Goal: Task Accomplishment & Management: Use online tool/utility

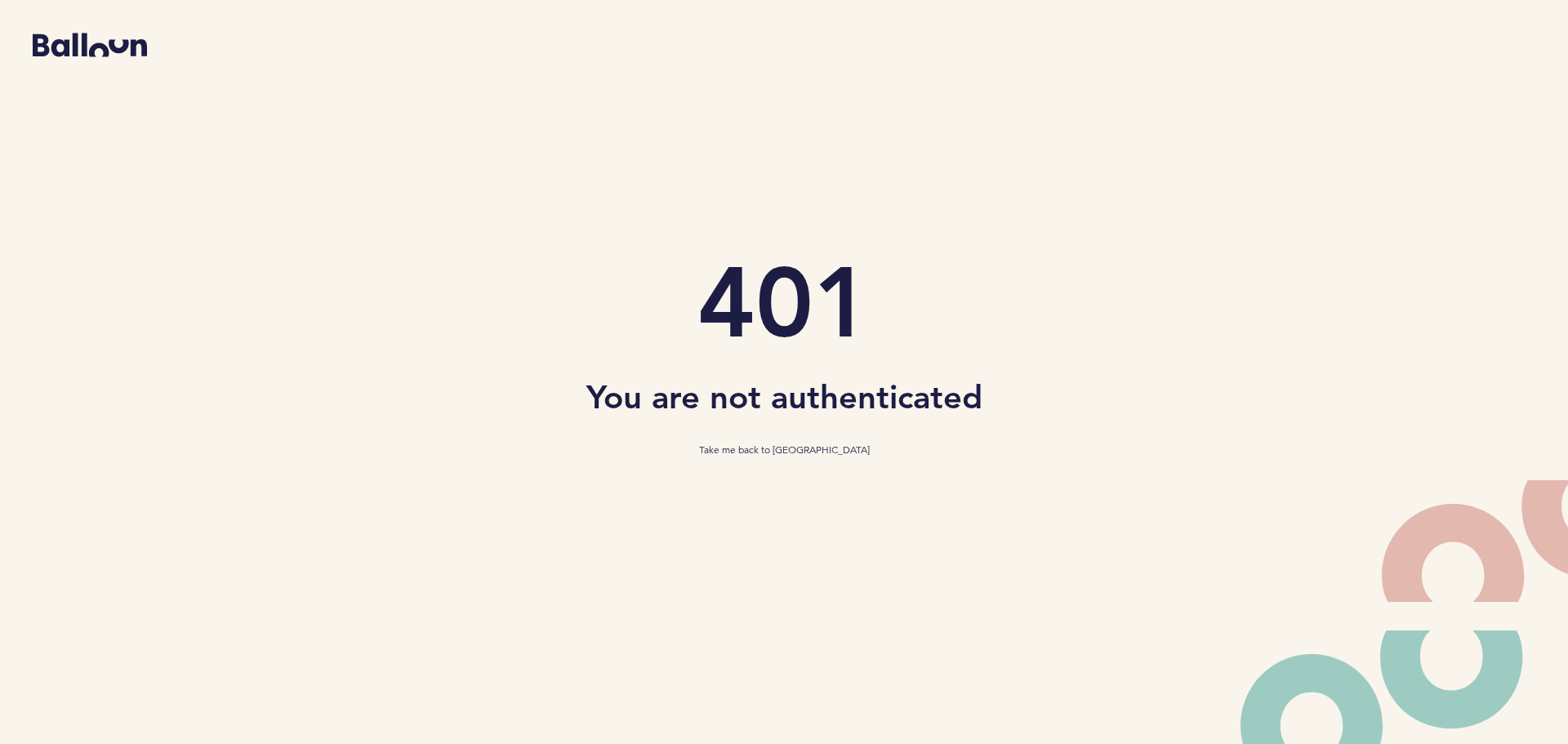
click at [853, 219] on section "401 You are not authenticated Take me back to Balloon" at bounding box center [784, 356] width 1543 height 711
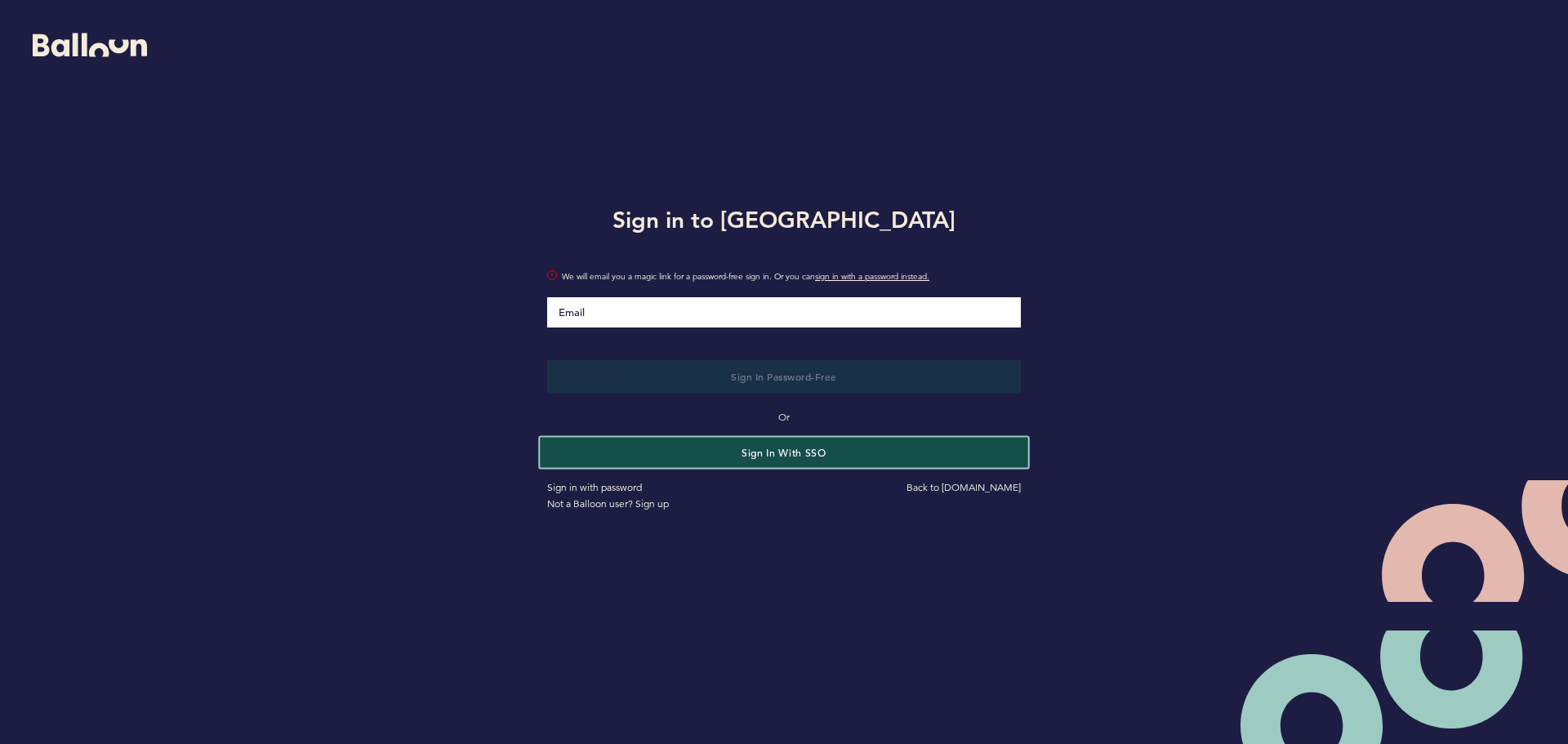
click at [673, 459] on button "Sign in with SSO" at bounding box center [784, 451] width 488 height 30
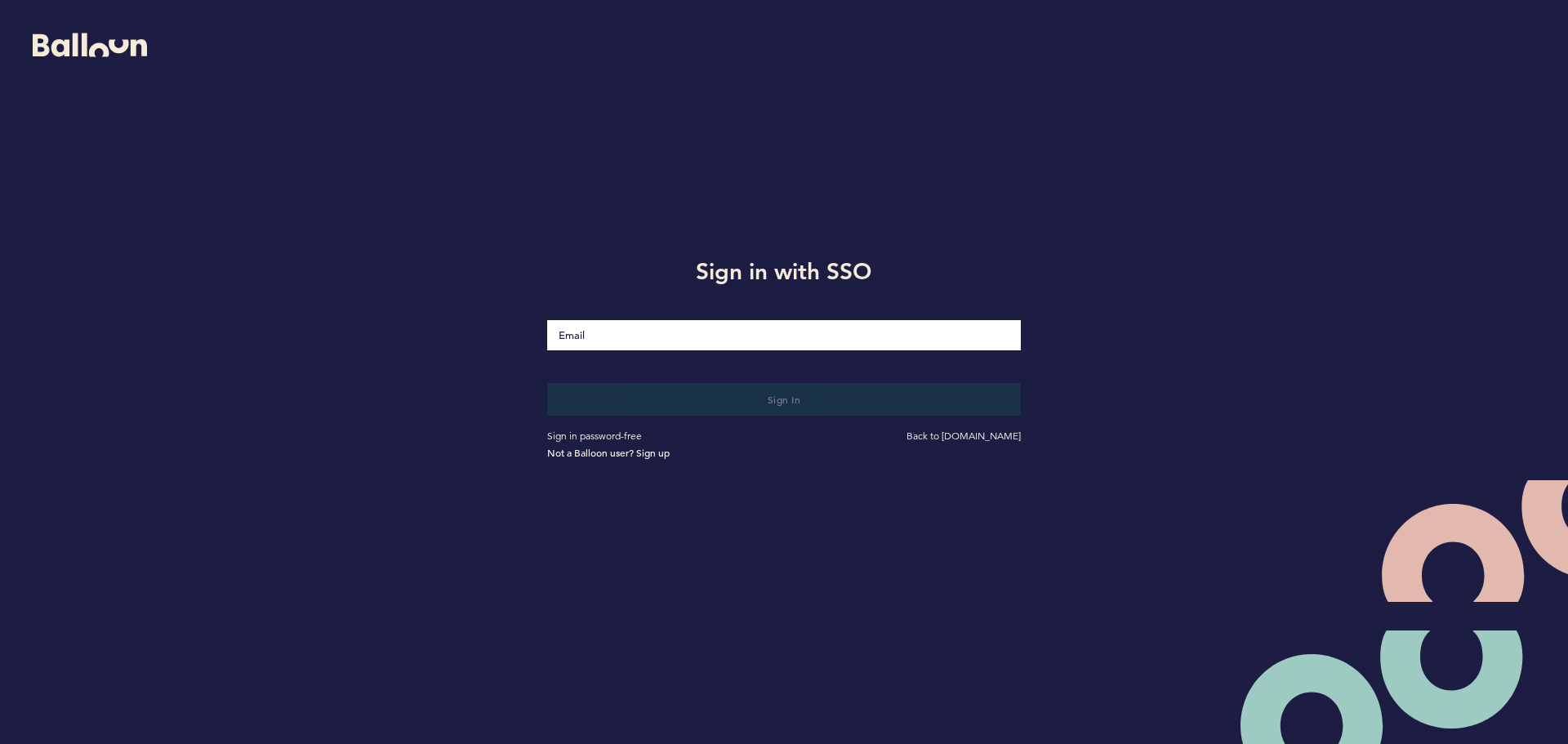
click at [612, 323] on input "Email" at bounding box center [784, 335] width 474 height 30
type input "[EMAIL_ADDRESS][DOMAIN_NAME]"
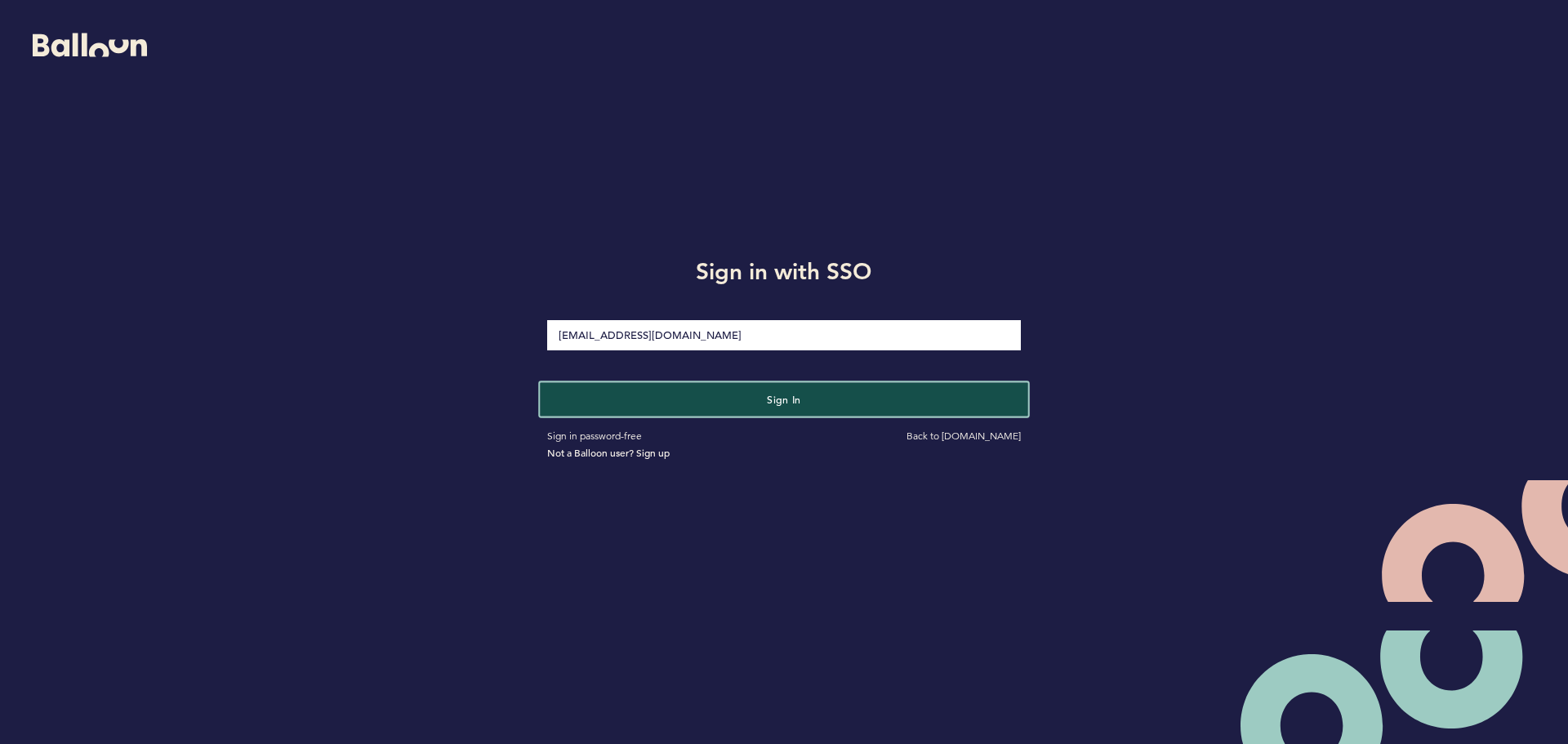
click at [610, 392] on button "Sign in" at bounding box center [784, 398] width 488 height 34
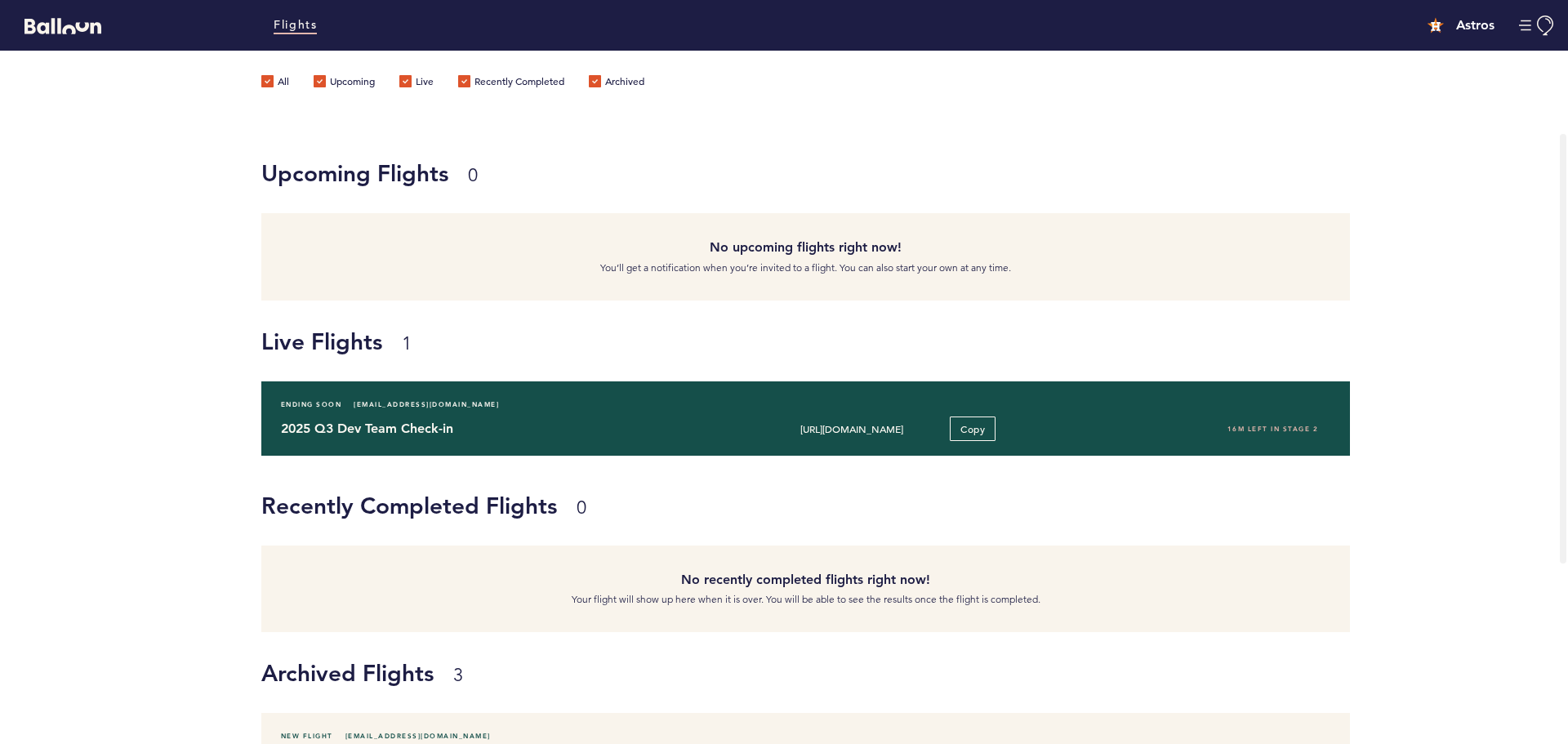
click at [429, 421] on h4 "2025 Q3 Dev Team Check-in" at bounding box center [493, 429] width 423 height 20
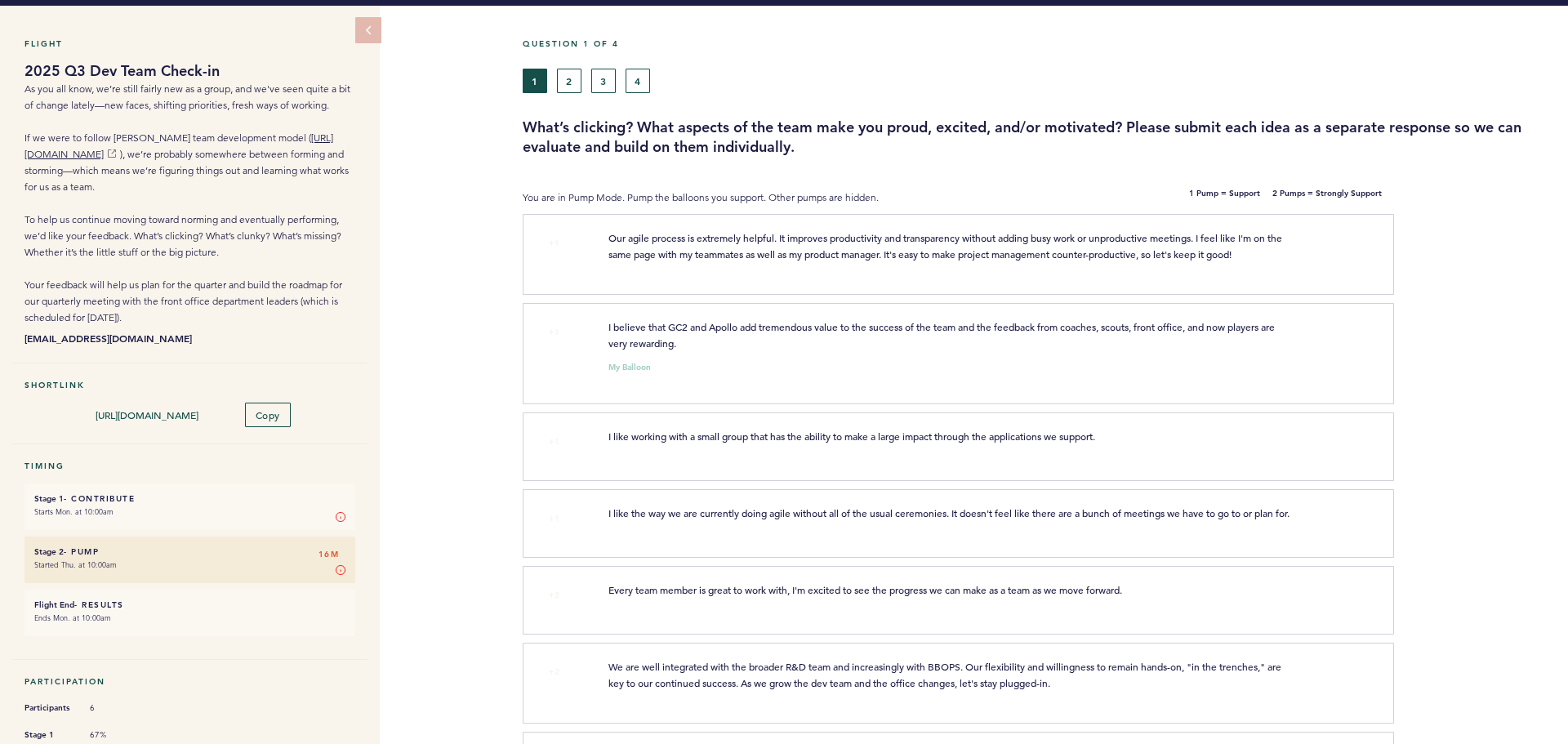
scroll to position [25, 0]
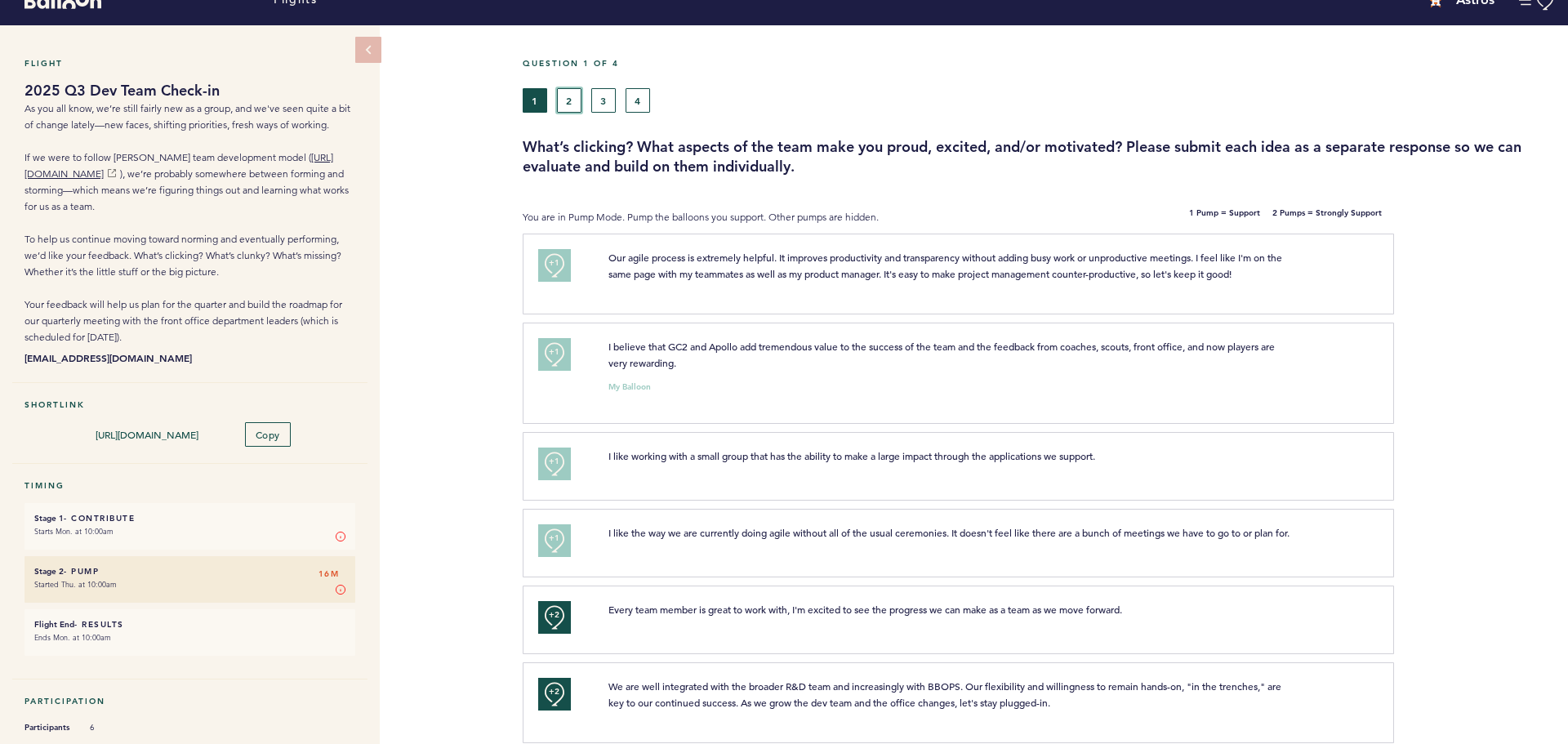
click at [566, 89] on button "2" at bounding box center [569, 101] width 25 height 25
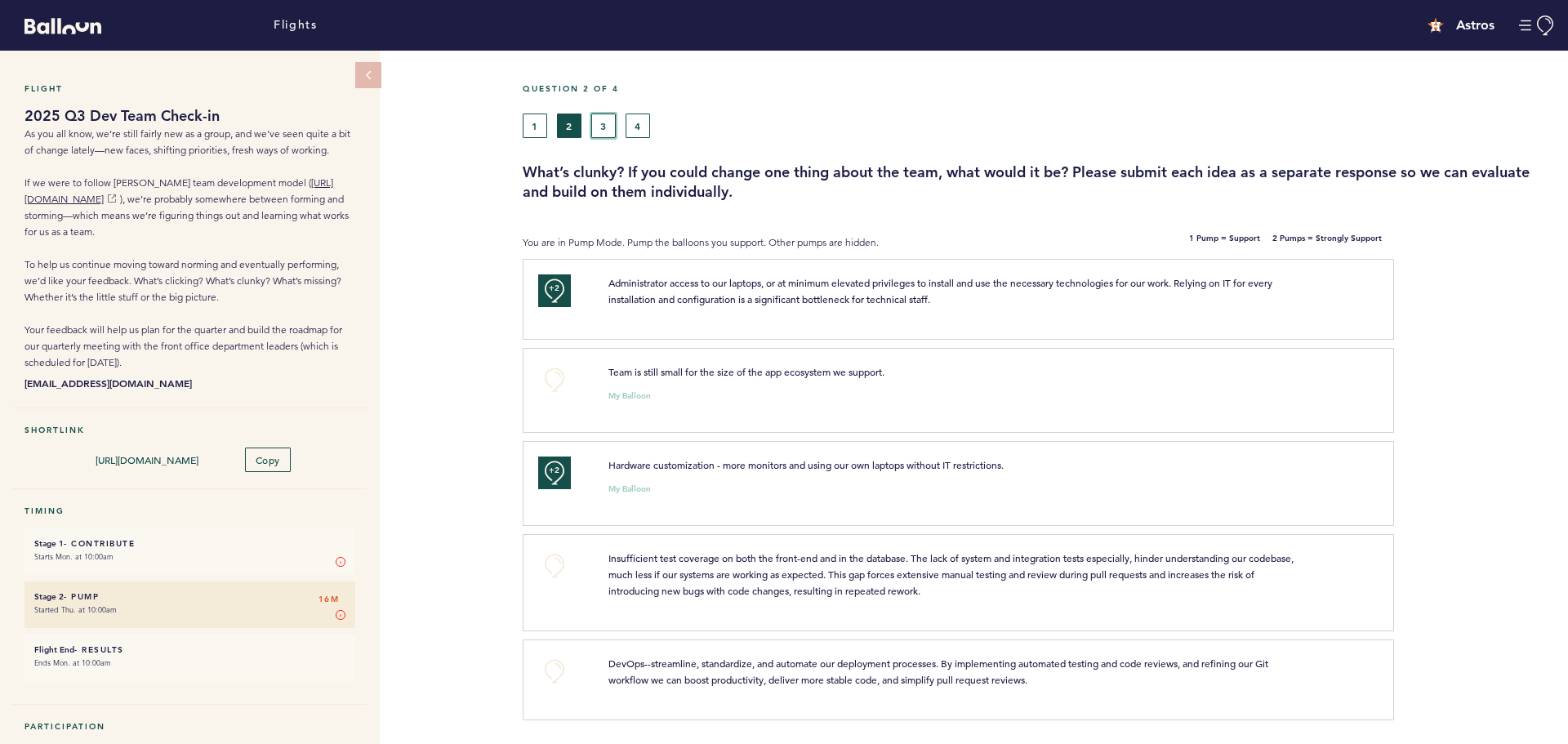
click at [595, 125] on button "3" at bounding box center [603, 125] width 25 height 25
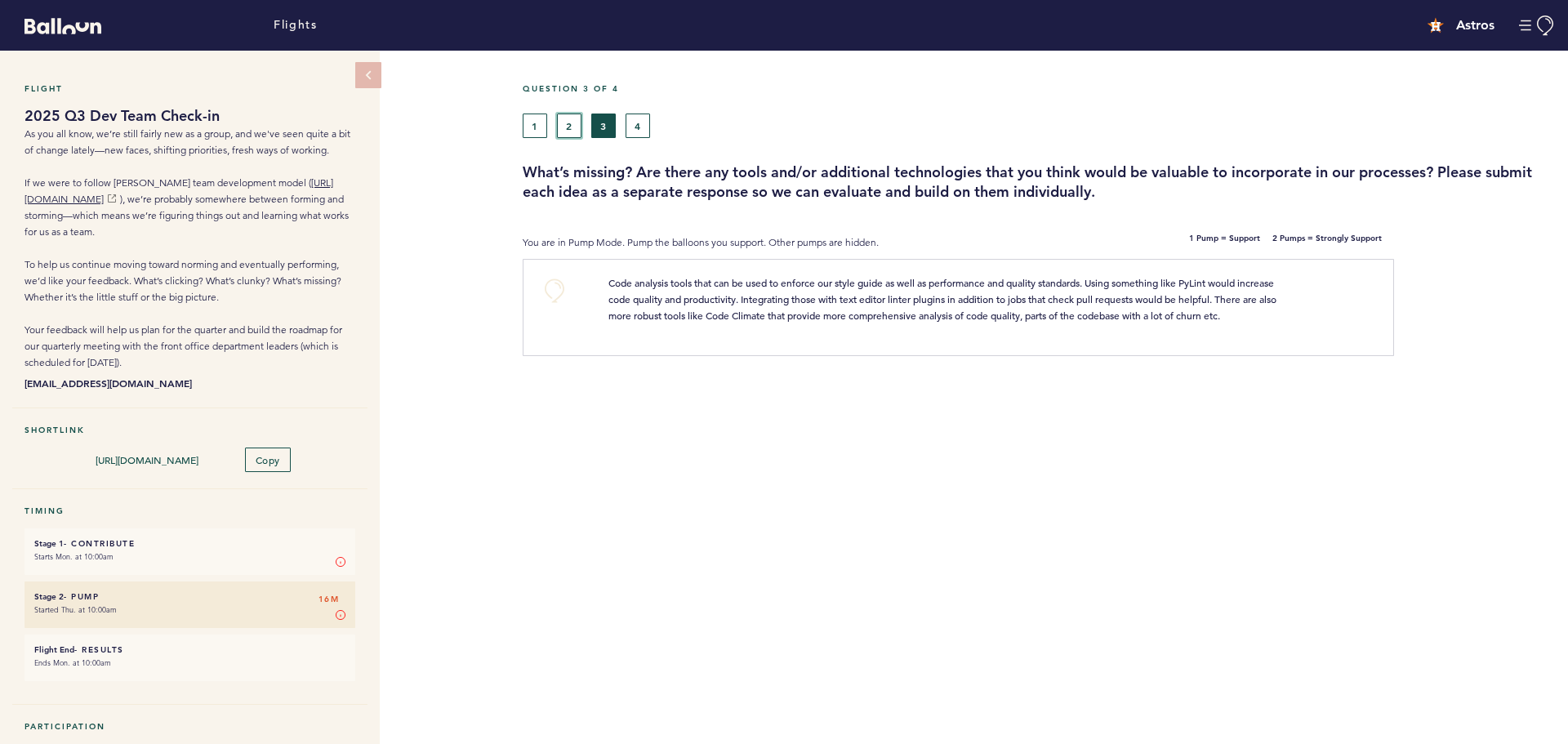
click at [568, 125] on button "2" at bounding box center [569, 125] width 25 height 25
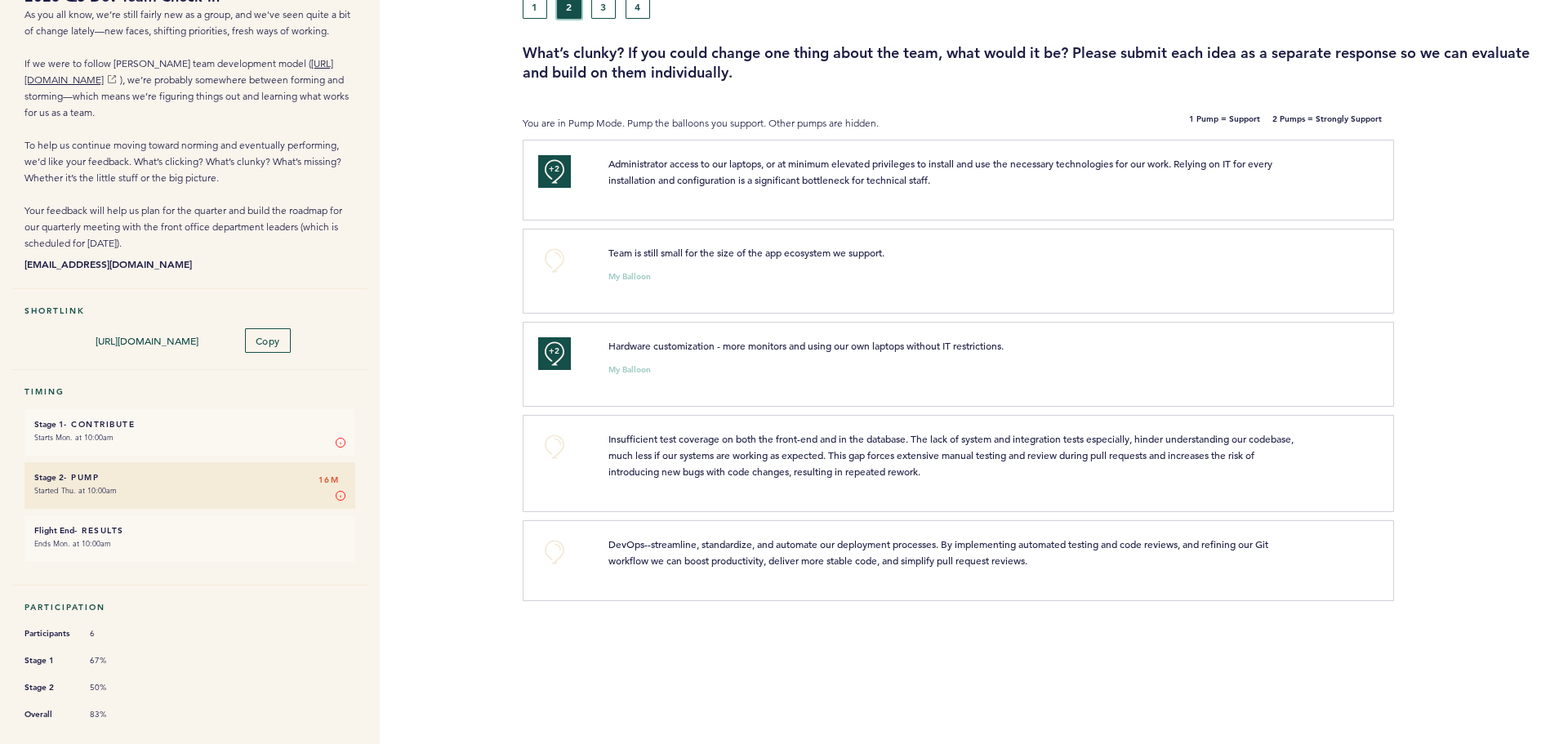
scroll to position [159, 0]
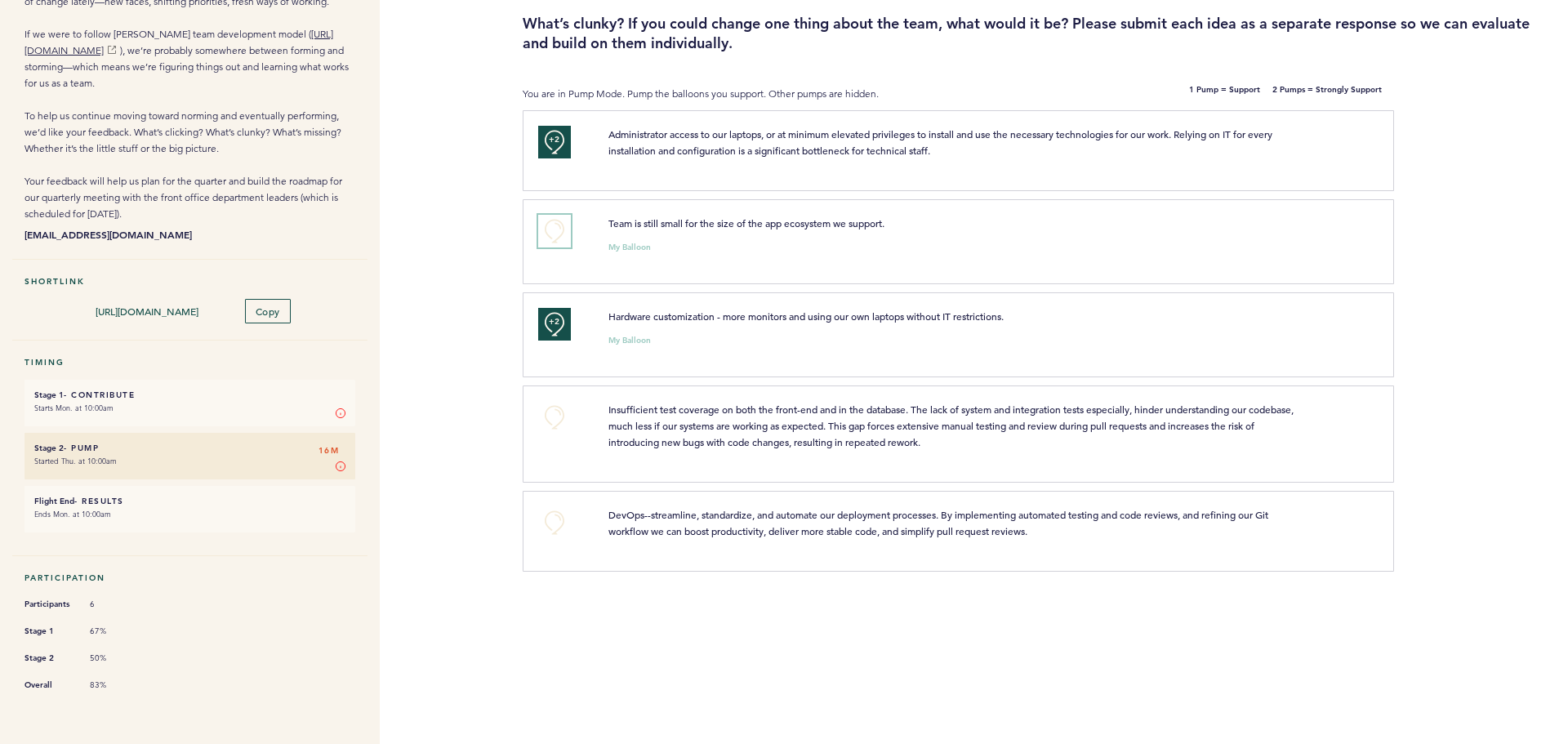
click at [552, 222] on button "+0" at bounding box center [555, 231] width 33 height 33
click at [548, 406] on button "+0" at bounding box center [555, 417] width 33 height 33
click at [551, 512] on button "+0" at bounding box center [555, 523] width 33 height 33
click at [554, 513] on span "+1" at bounding box center [555, 520] width 11 height 16
click at [551, 521] on button "+2" at bounding box center [555, 523] width 33 height 33
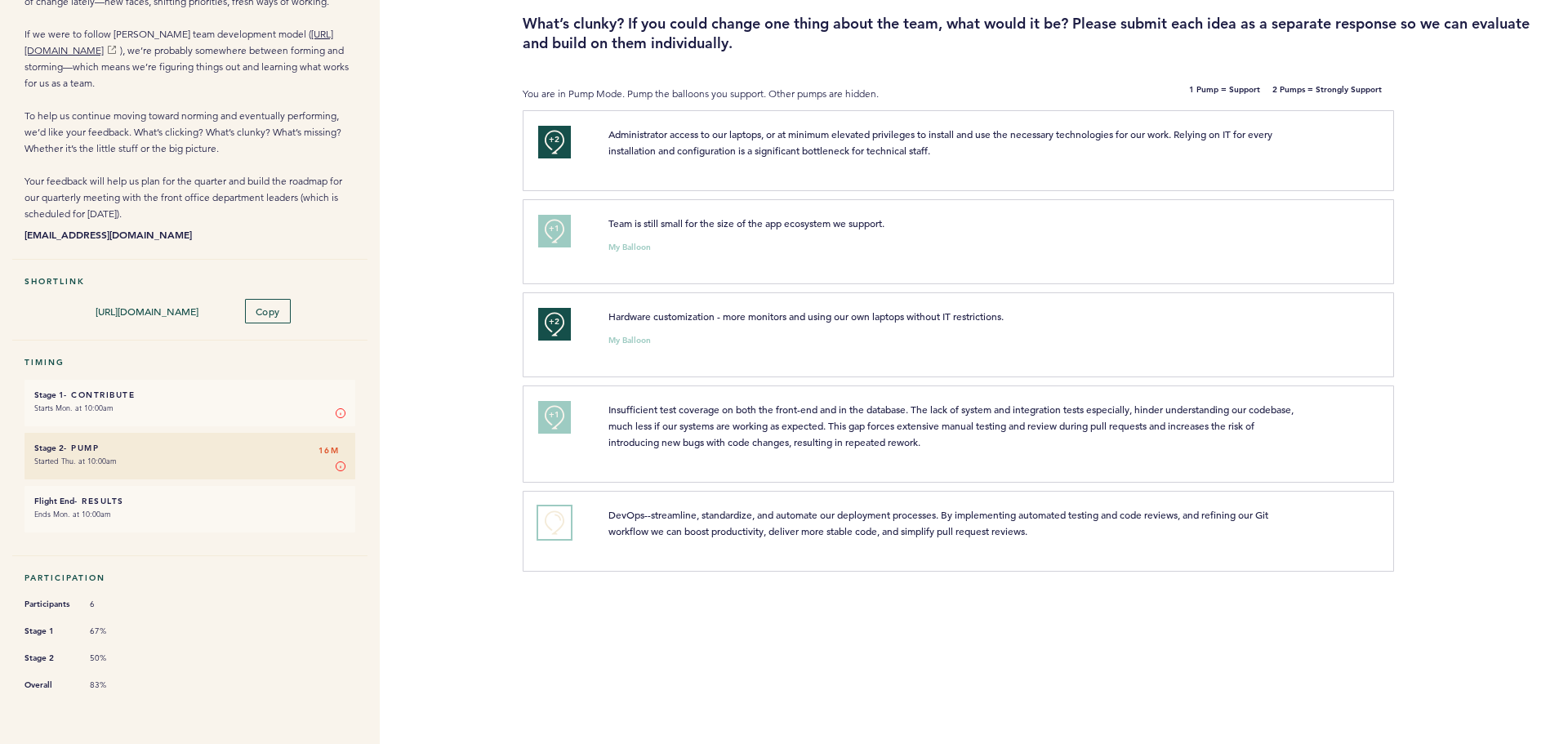
click at [551, 521] on button "+0" at bounding box center [555, 523] width 33 height 33
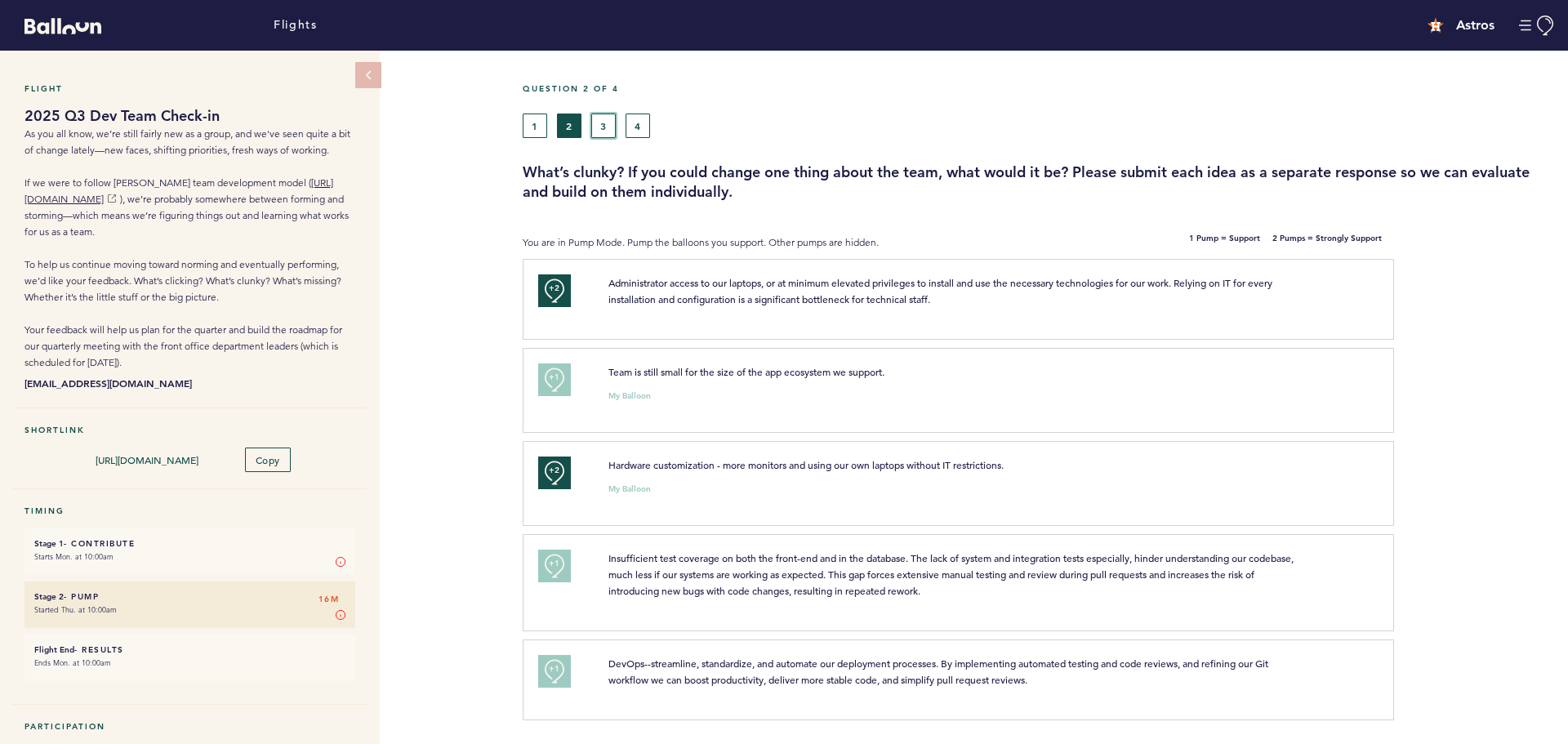
click at [604, 127] on button "3" at bounding box center [603, 125] width 25 height 25
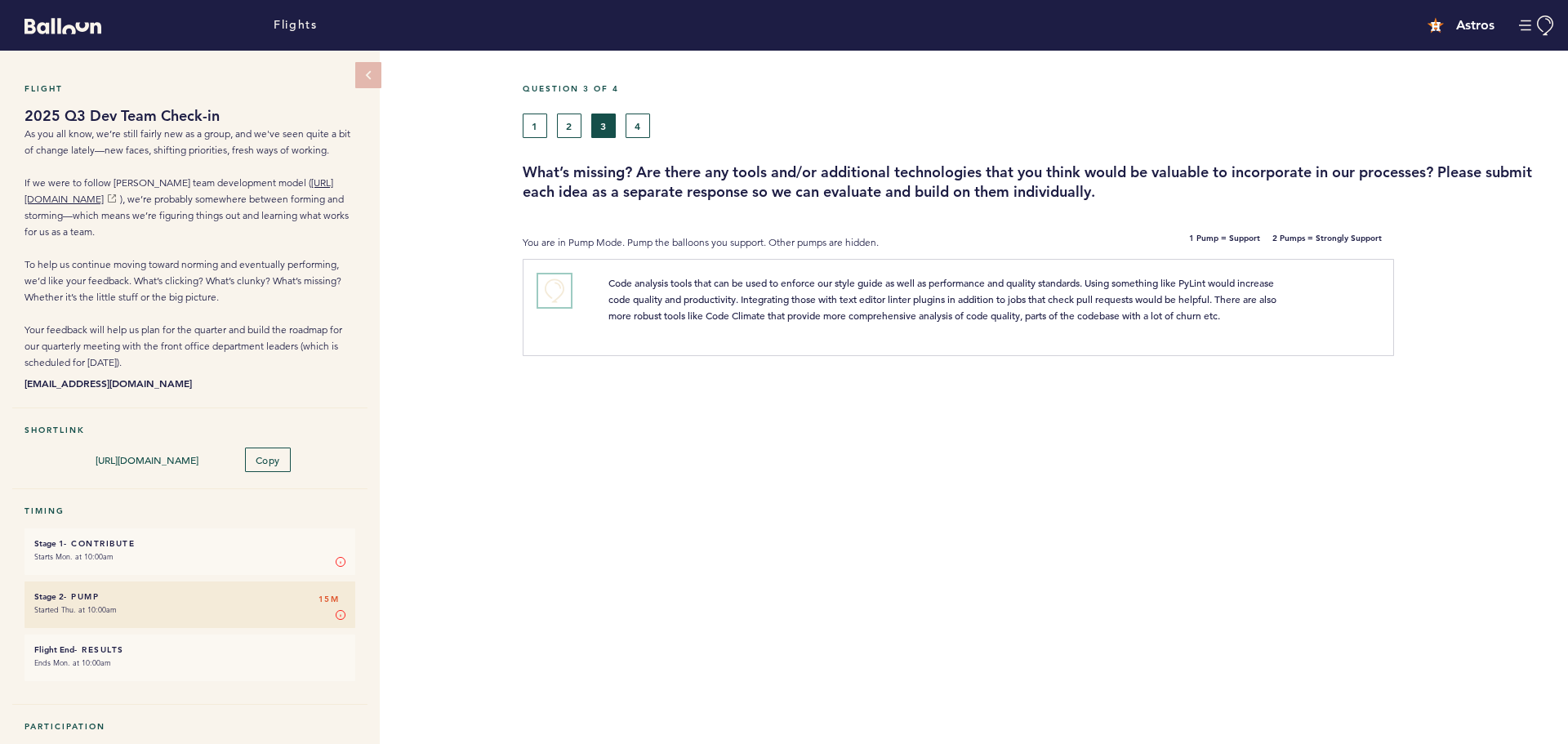
click at [558, 291] on button "+0" at bounding box center [555, 291] width 33 height 33
click at [640, 122] on button "4" at bounding box center [638, 125] width 25 height 25
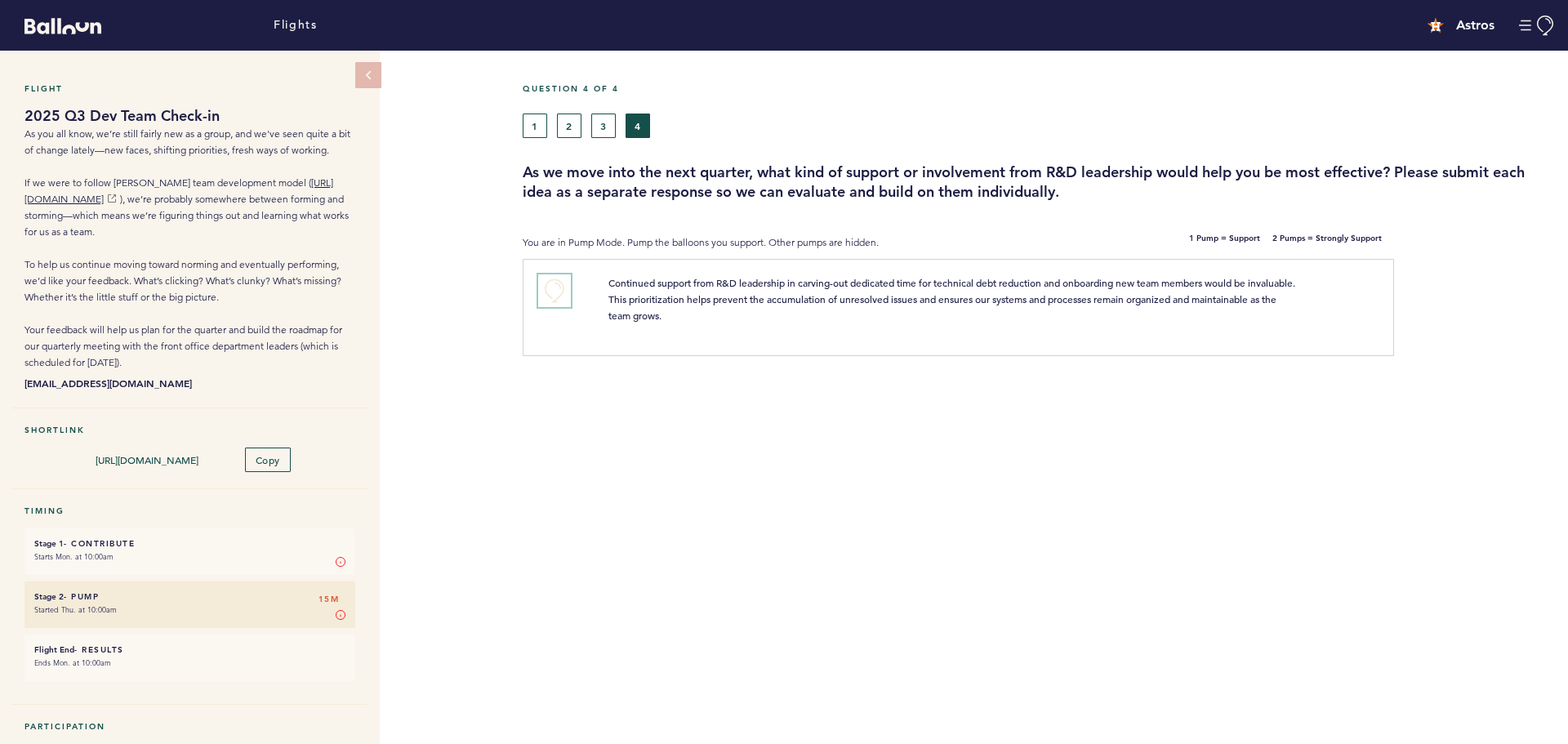
click at [557, 288] on button "+0" at bounding box center [555, 291] width 33 height 33
